Goal: Transaction & Acquisition: Subscribe to service/newsletter

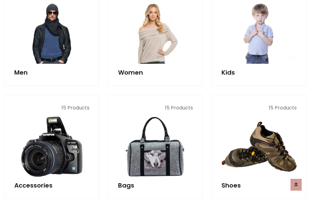
scroll to position [451, 0]
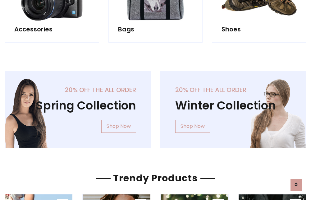
click at [156, 107] on div "20% off the all order Winter Collection Shop Now" at bounding box center [234, 114] width 156 height 86
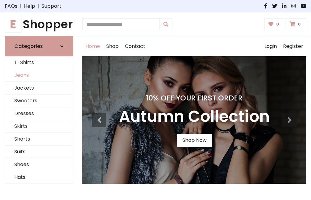
click at [39, 76] on link "Jeans" at bounding box center [39, 75] width 68 height 13
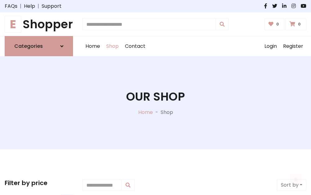
scroll to position [196, 0]
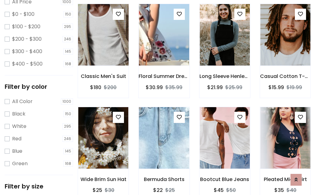
click at [103, 48] on img at bounding box center [103, 34] width 60 height 149
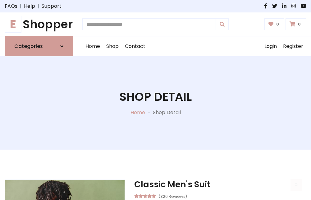
scroll to position [67, 0]
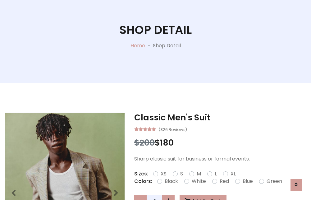
click at [224, 181] on label "Red" at bounding box center [224, 181] width 9 height 7
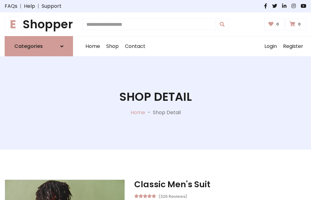
scroll to position [67, 0]
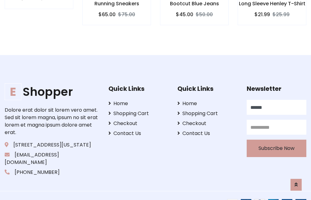
type input "******"
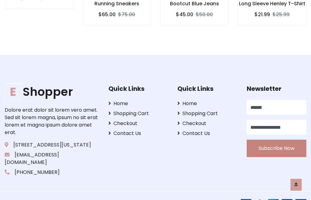
type input "**********"
click at [276, 141] on button "Subscribe Now" at bounding box center [277, 148] width 60 height 17
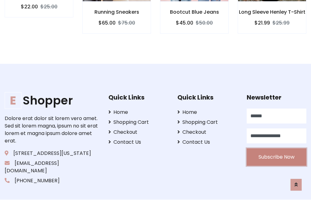
scroll to position [614, 0]
